Goal: Transaction & Acquisition: Purchase product/service

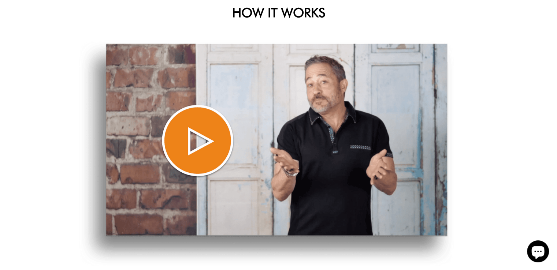
scroll to position [330, 0]
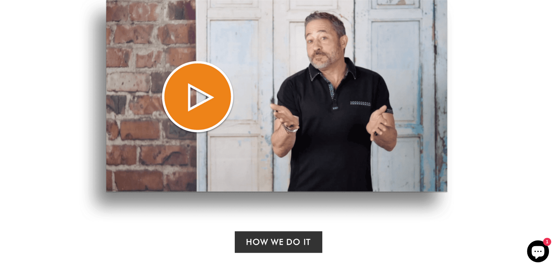
click at [195, 97] on img at bounding box center [266, 109] width 375 height 226
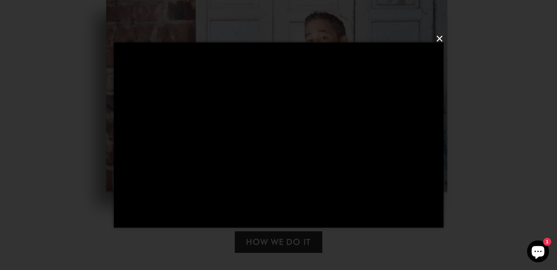
click at [440, 36] on button "×" at bounding box center [281, 39] width 330 height 22
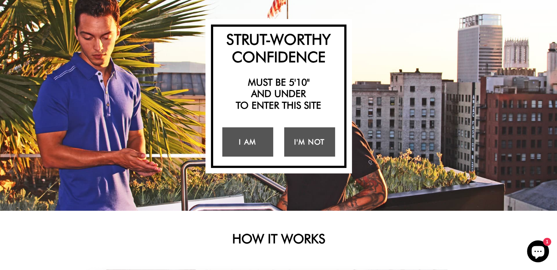
scroll to position [0, 0]
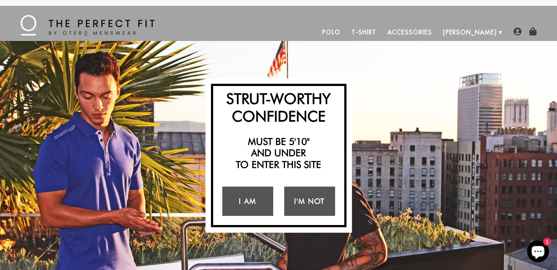
click at [346, 30] on link "Polo" at bounding box center [331, 32] width 29 height 18
click at [382, 32] on link "T-Shirt" at bounding box center [364, 32] width 36 height 18
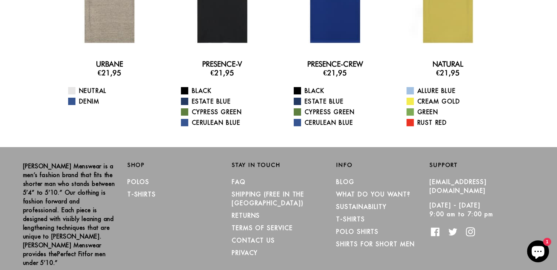
scroll to position [37, 0]
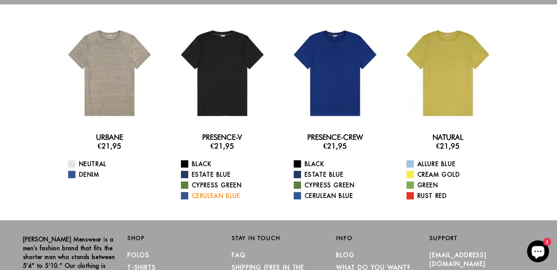
click at [210, 195] on link "Cerulean Blue" at bounding box center [227, 196] width 92 height 9
click at [71, 175] on span at bounding box center [71, 174] width 7 height 7
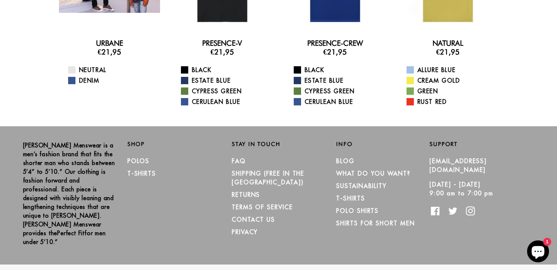
scroll to position [136, 0]
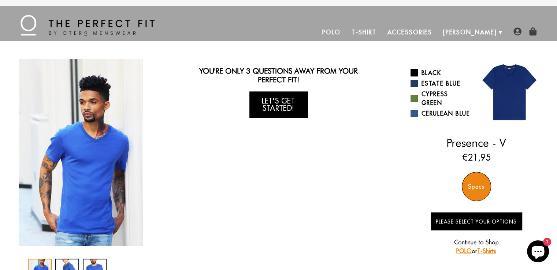
click at [281, 108] on link "Let's Get Started!" at bounding box center [279, 105] width 59 height 26
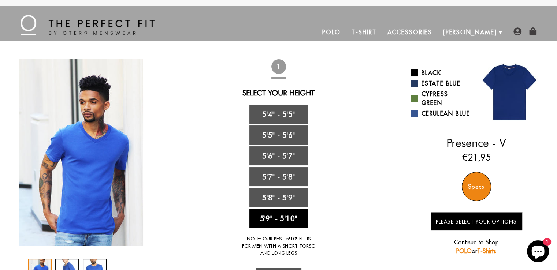
click at [279, 213] on link "5'9" - 5'10"" at bounding box center [279, 218] width 59 height 19
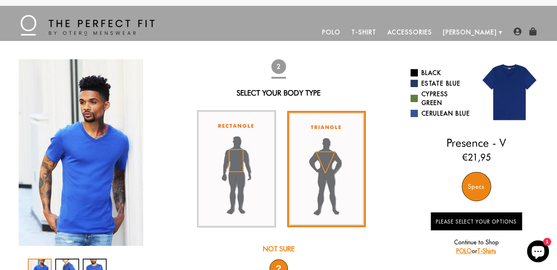
click at [323, 162] on img at bounding box center [326, 169] width 79 height 117
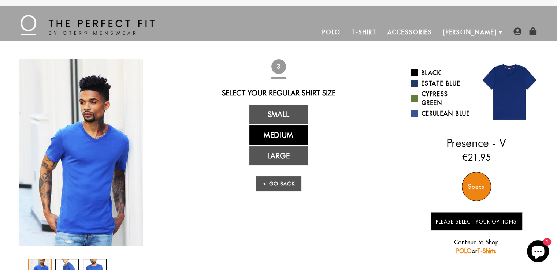
click at [275, 138] on link "Medium" at bounding box center [279, 135] width 59 height 19
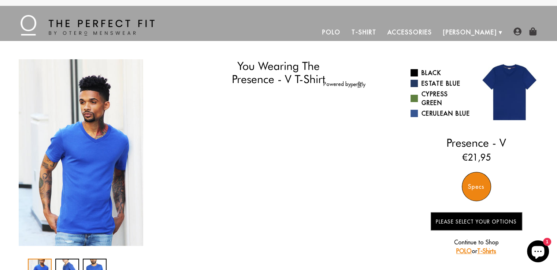
select select "59-510"
select select "triangle"
select select "M"
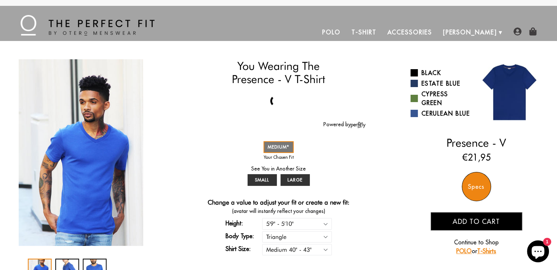
click at [474, 230] on button "Add to cart" at bounding box center [477, 222] width 92 height 18
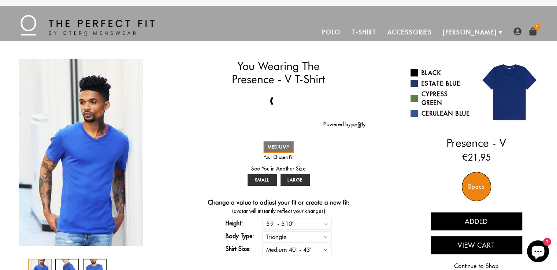
click at [490, 247] on button "View Cart" at bounding box center [477, 245] width 92 height 18
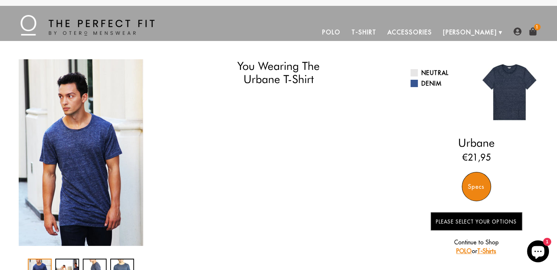
select select "59-510"
select select "triangle"
select select "M"
